Goal: Task Accomplishment & Management: Manage account settings

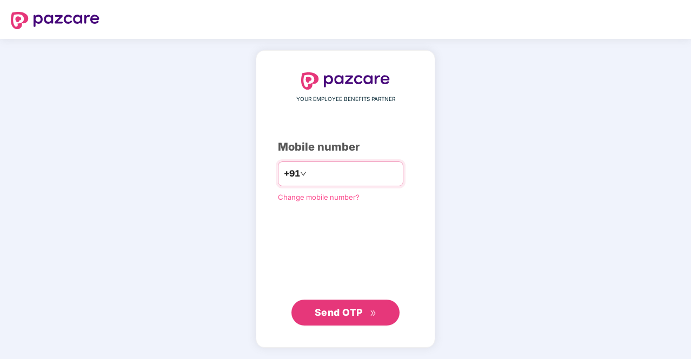
click at [353, 166] on input "number" at bounding box center [353, 173] width 89 height 17
type input "**********"
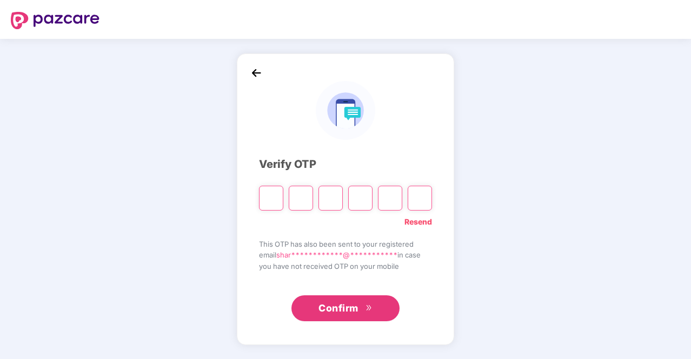
type input "*"
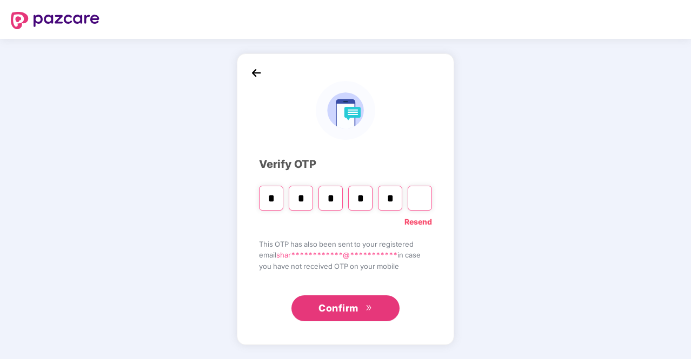
type input "*"
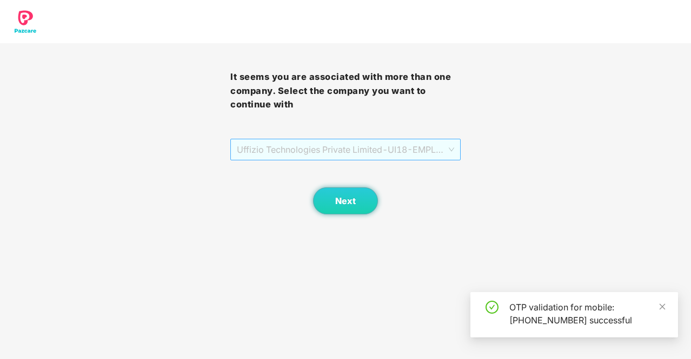
click at [372, 149] on span "Uffizio Technologies Private Limited - UI18 - EMPLOYEE" at bounding box center [345, 149] width 217 height 21
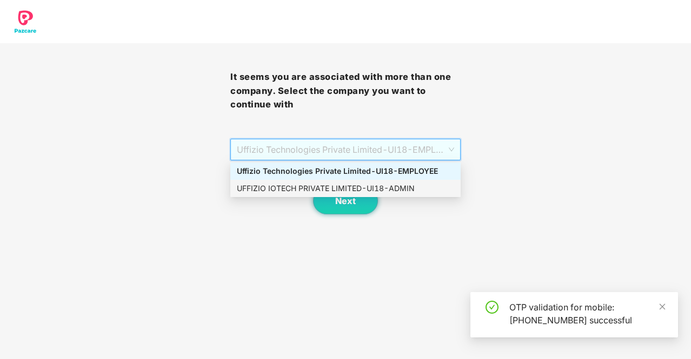
click at [358, 189] on div "UFFIZIO IOTECH PRIVATE LIMITED - UI18 - ADMIN" at bounding box center [345, 189] width 217 height 12
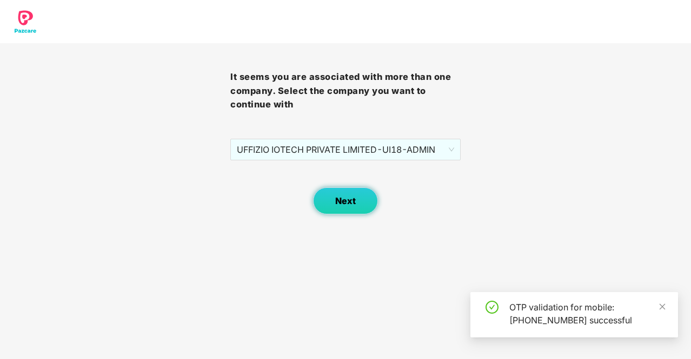
click at [342, 202] on span "Next" at bounding box center [345, 201] width 21 height 10
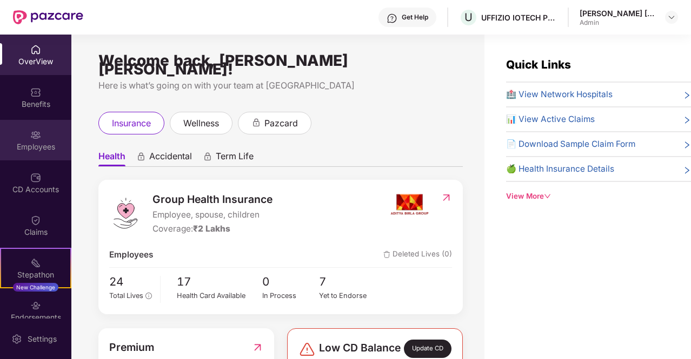
click at [33, 124] on div "Employees" at bounding box center [35, 140] width 71 height 41
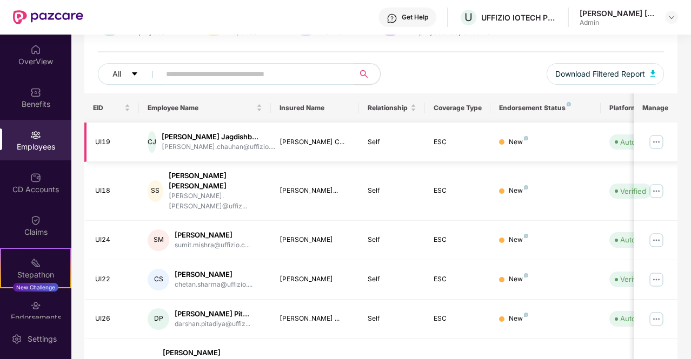
scroll to position [162, 0]
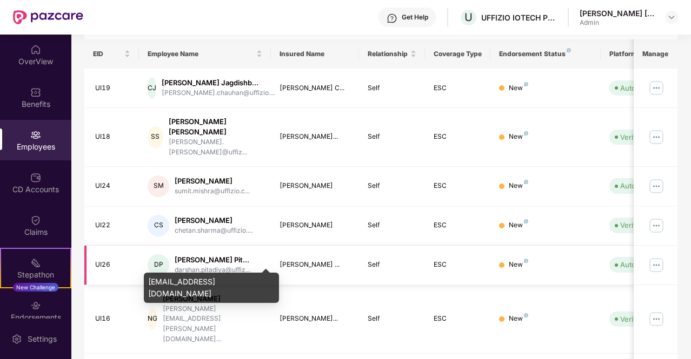
drag, startPoint x: 212, startPoint y: 256, endPoint x: 213, endPoint y: 261, distance: 5.4
click at [212, 265] on div "darshan.pitadiya@uffiz..." at bounding box center [213, 270] width 76 height 10
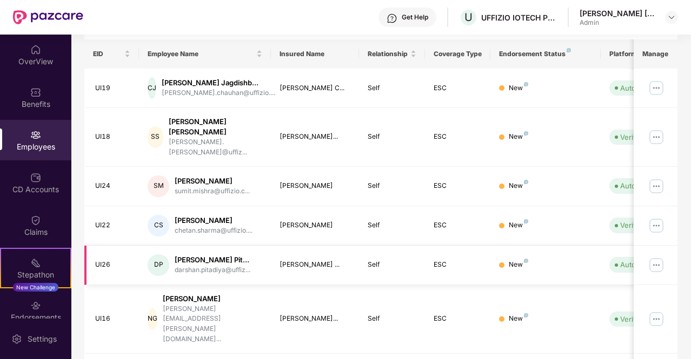
click at [654, 257] on img at bounding box center [656, 265] width 17 height 17
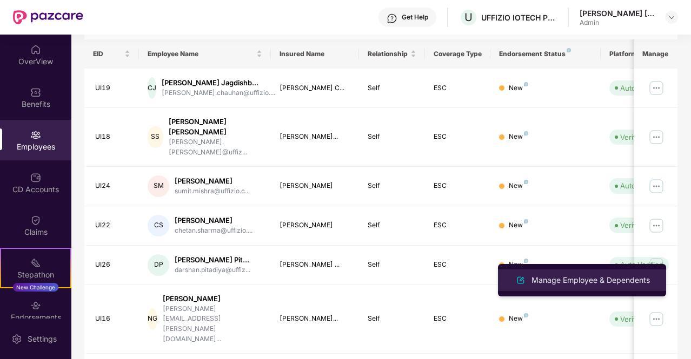
click at [605, 288] on li "Manage Employee & Dependents" at bounding box center [582, 281] width 168 height 22
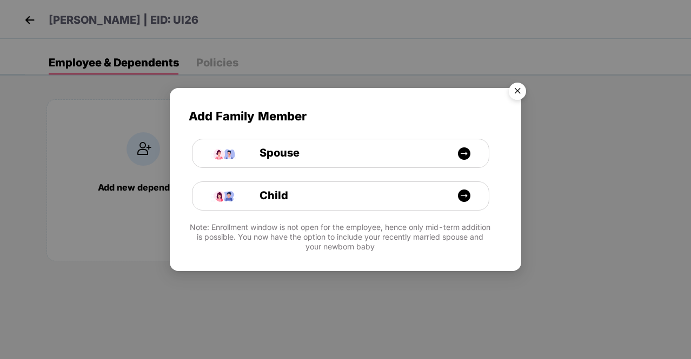
click at [521, 85] on img "Close" at bounding box center [517, 93] width 30 height 30
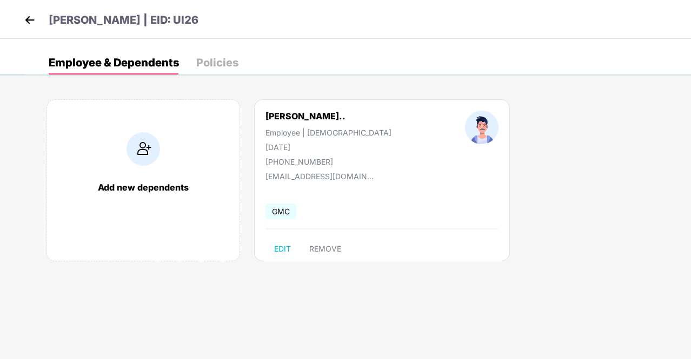
click at [219, 70] on div "Policies" at bounding box center [217, 63] width 42 height 24
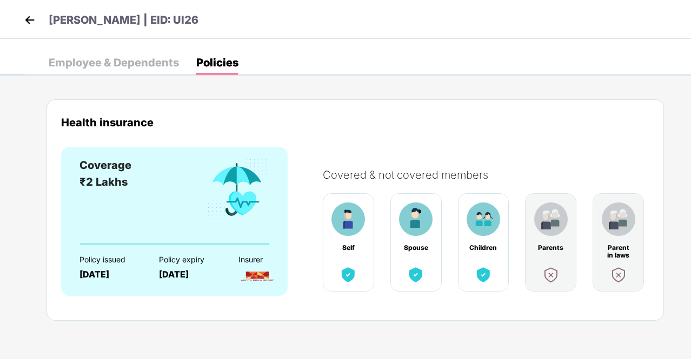
click at [136, 64] on div "Employee & Dependents" at bounding box center [114, 62] width 130 height 11
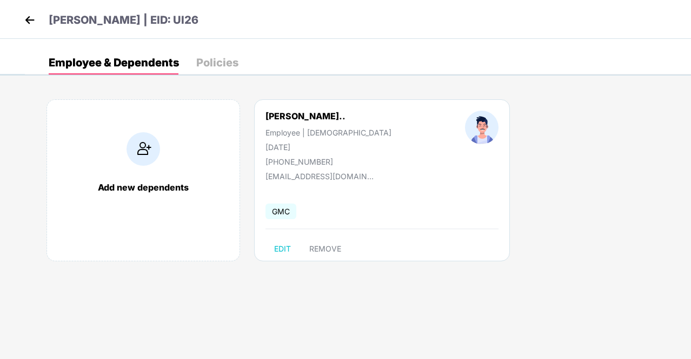
click at [24, 20] on img at bounding box center [30, 20] width 16 height 16
